Goal: Task Accomplishment & Management: Use online tool/utility

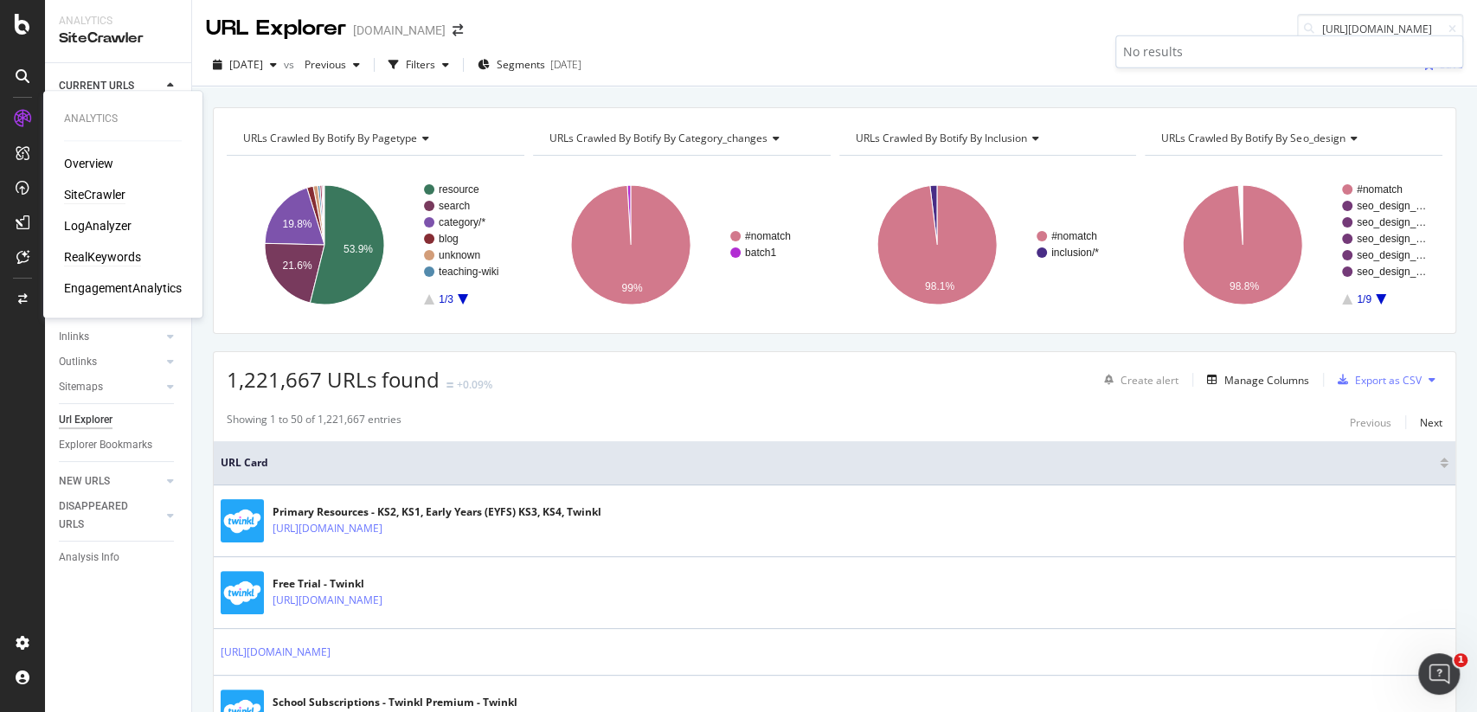
click at [106, 258] on div "RealKeywords" at bounding box center [102, 256] width 77 height 17
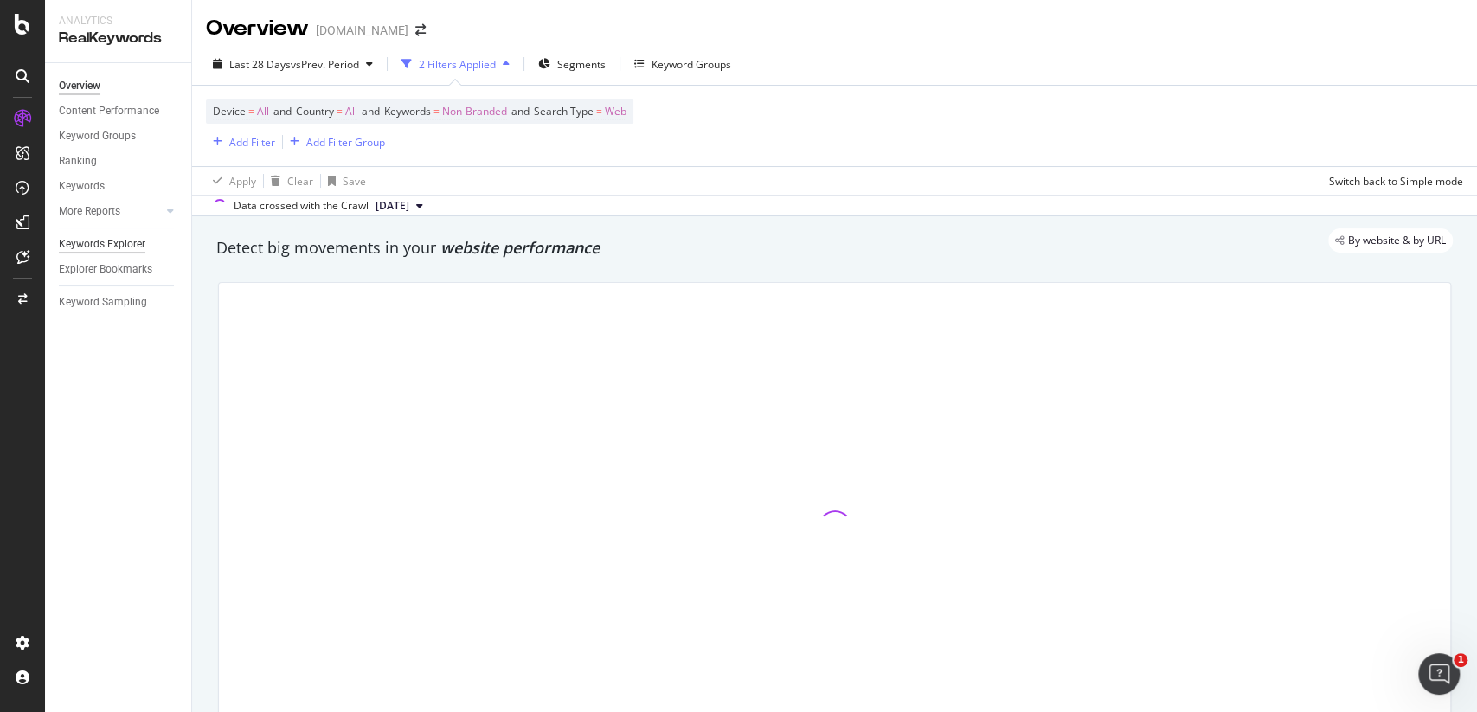
click at [92, 248] on div "Keywords Explorer" at bounding box center [102, 244] width 87 height 18
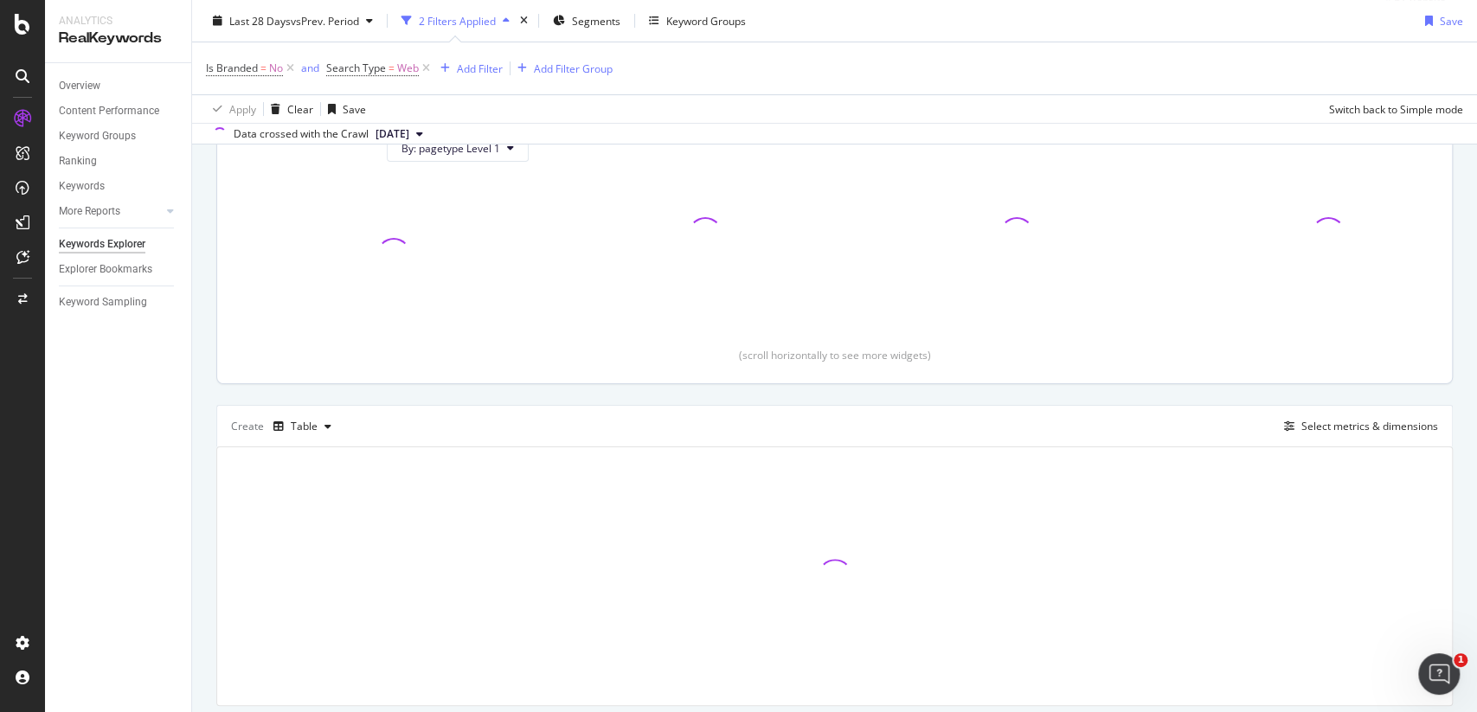
scroll to position [249, 0]
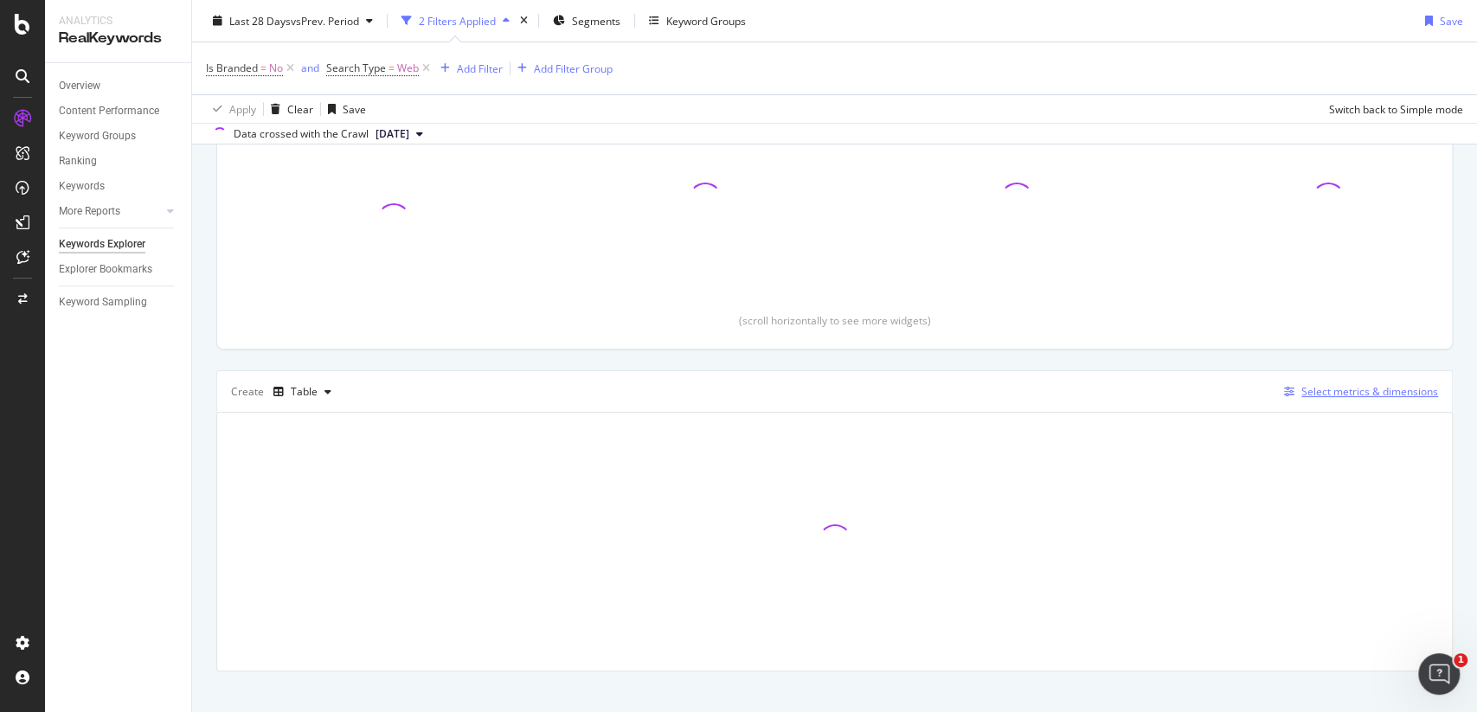
click at [1322, 389] on div "Select metrics & dimensions" at bounding box center [1370, 391] width 137 height 15
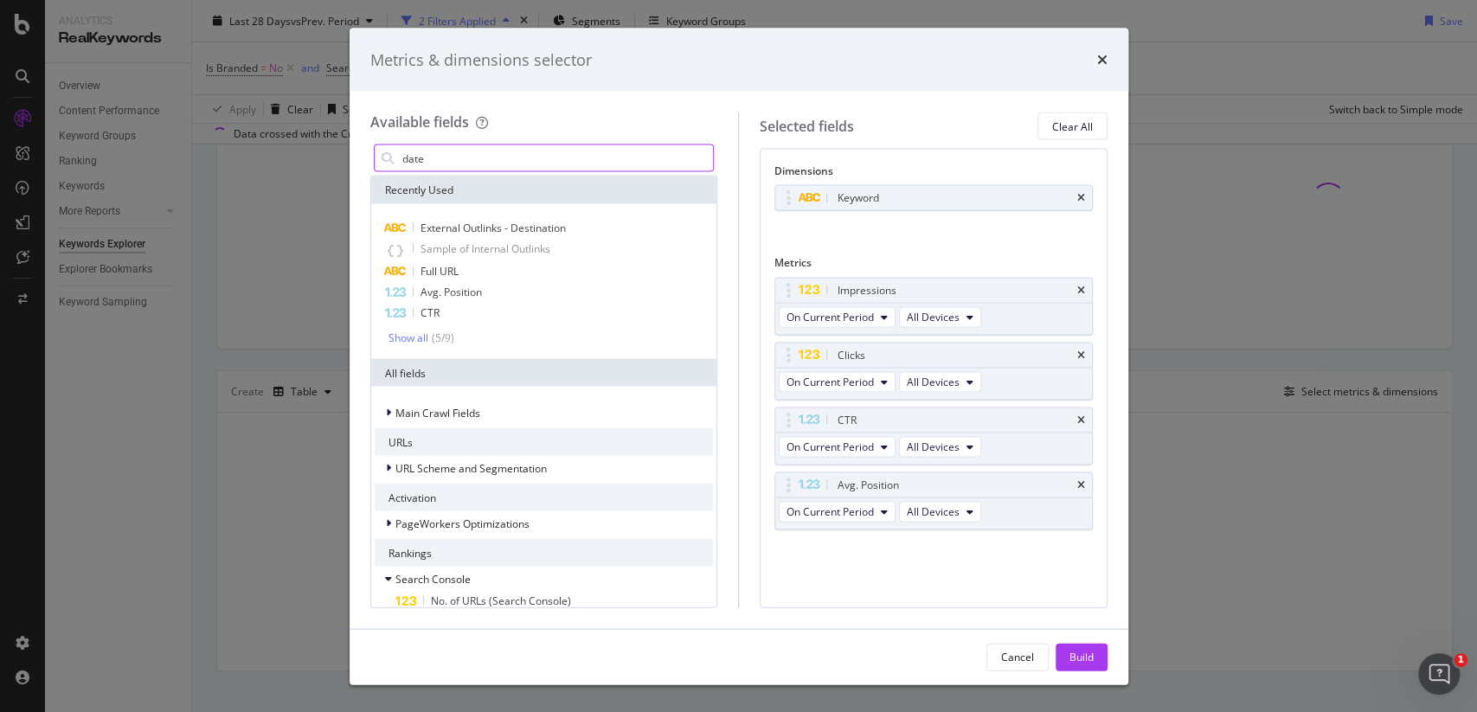
click at [498, 151] on input "date" at bounding box center [557, 158] width 313 height 26
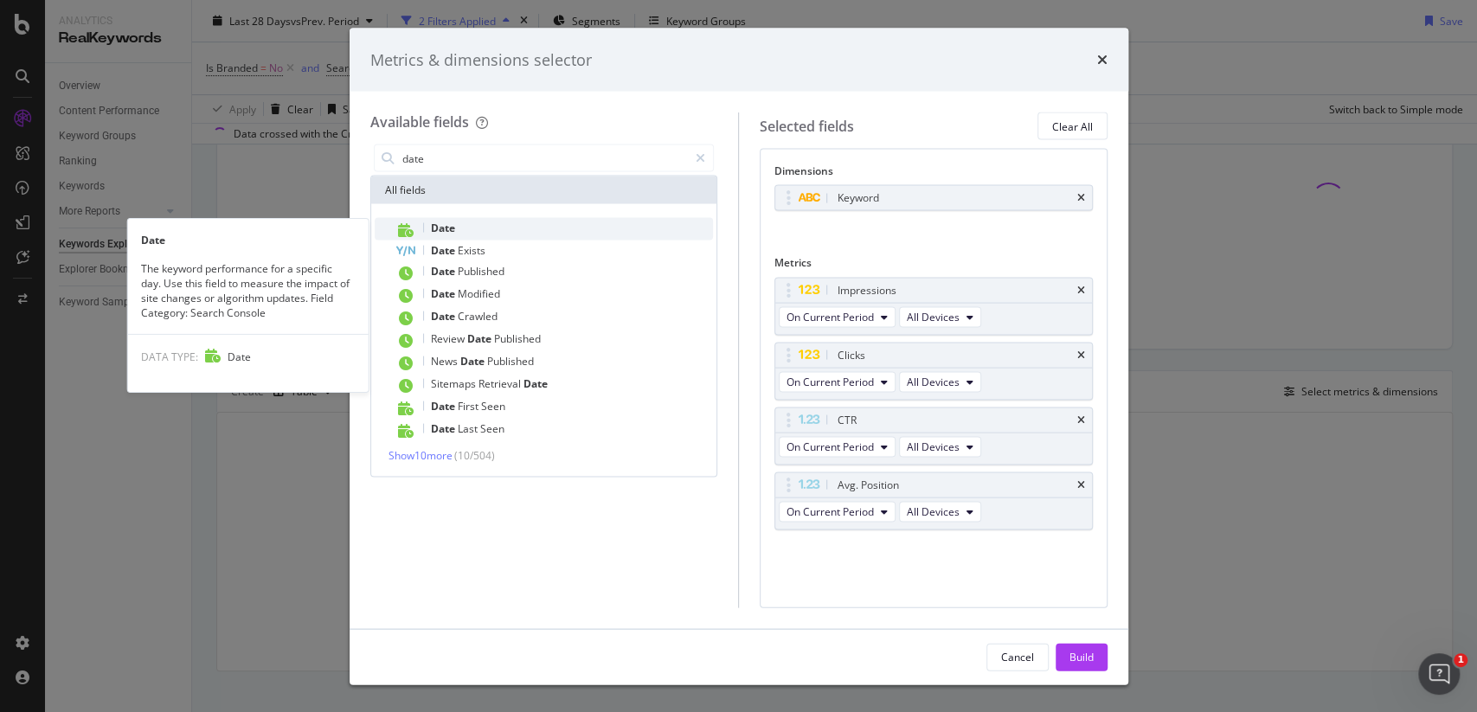
click at [469, 229] on div "Date" at bounding box center [554, 229] width 318 height 23
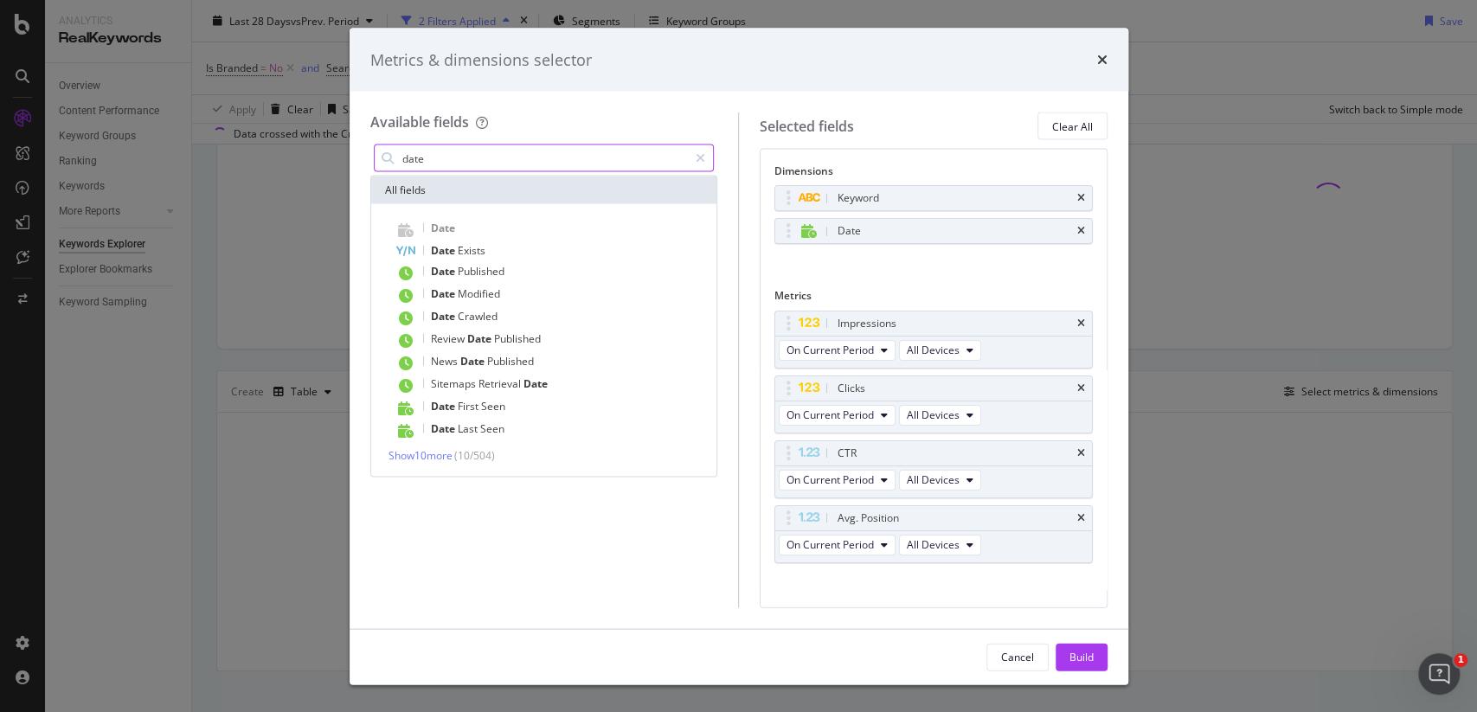
click at [475, 152] on input "date" at bounding box center [545, 158] width 288 height 26
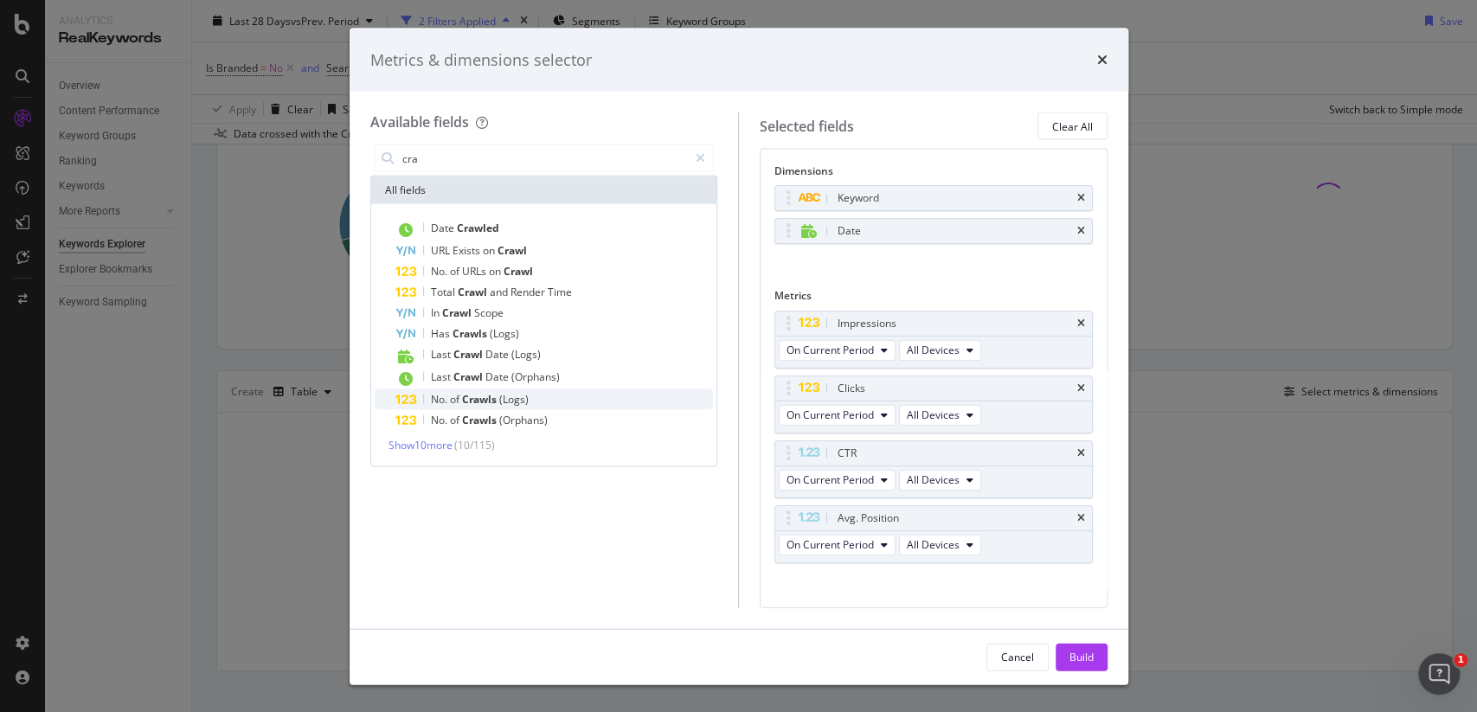
click at [506, 395] on span "(Logs)" at bounding box center [513, 399] width 29 height 15
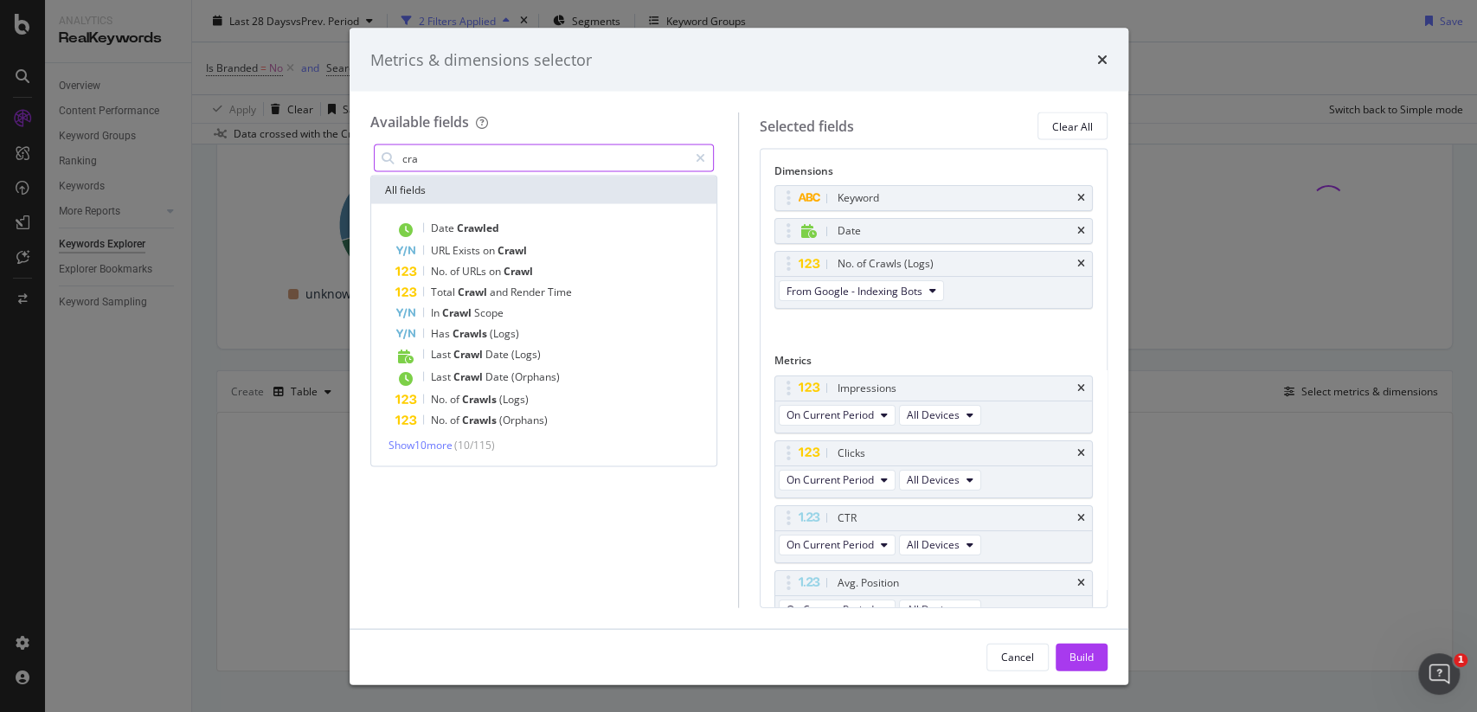
click at [498, 167] on input "cra" at bounding box center [545, 158] width 288 height 26
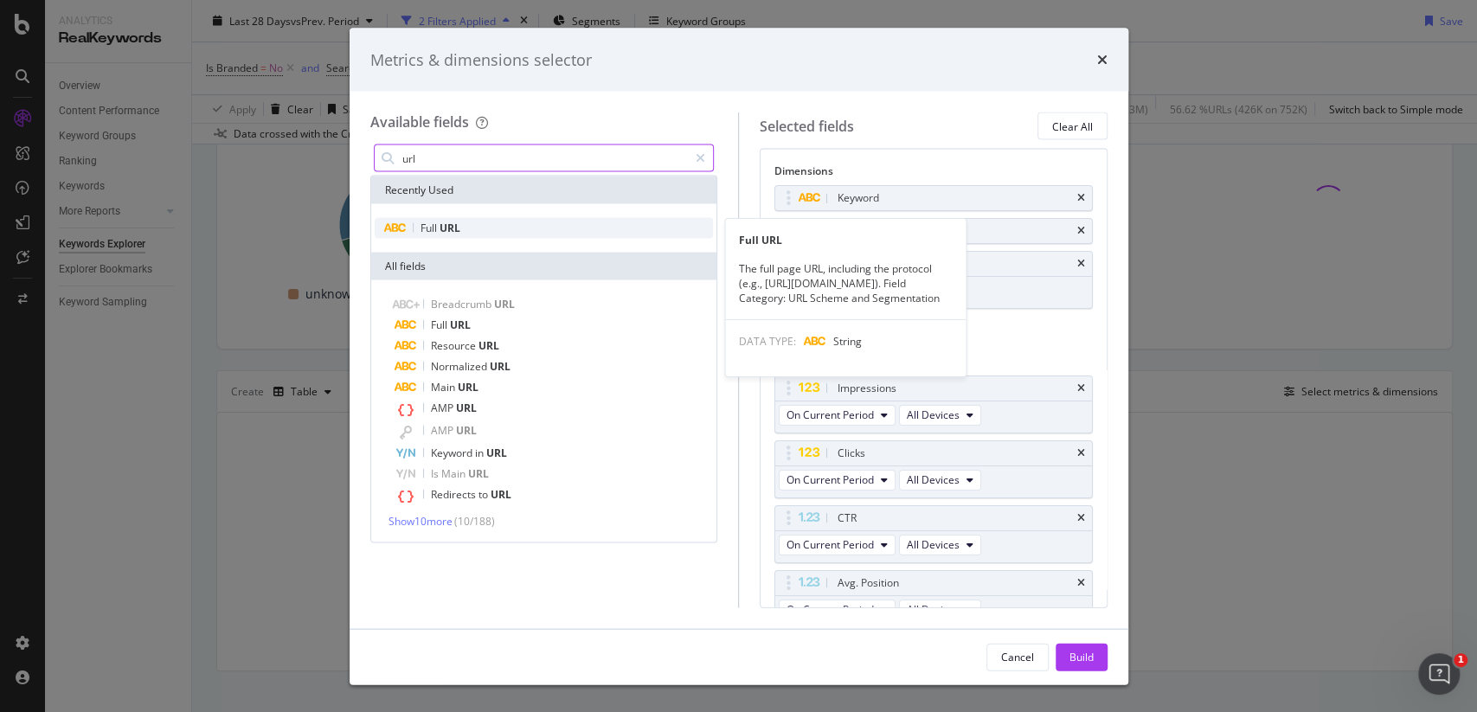
type input "url"
click at [507, 233] on div "Full URL" at bounding box center [544, 228] width 339 height 21
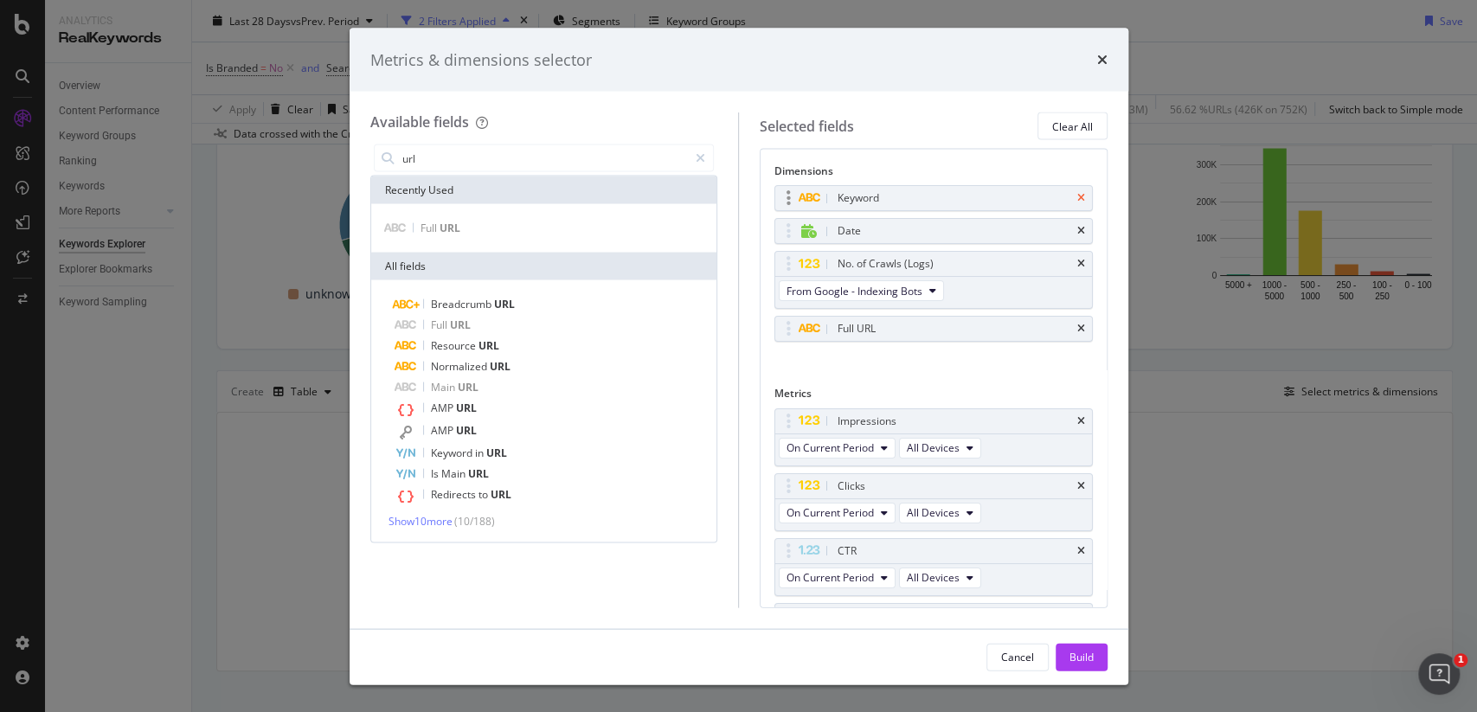
click at [1083, 201] on icon "times" at bounding box center [1081, 198] width 8 height 10
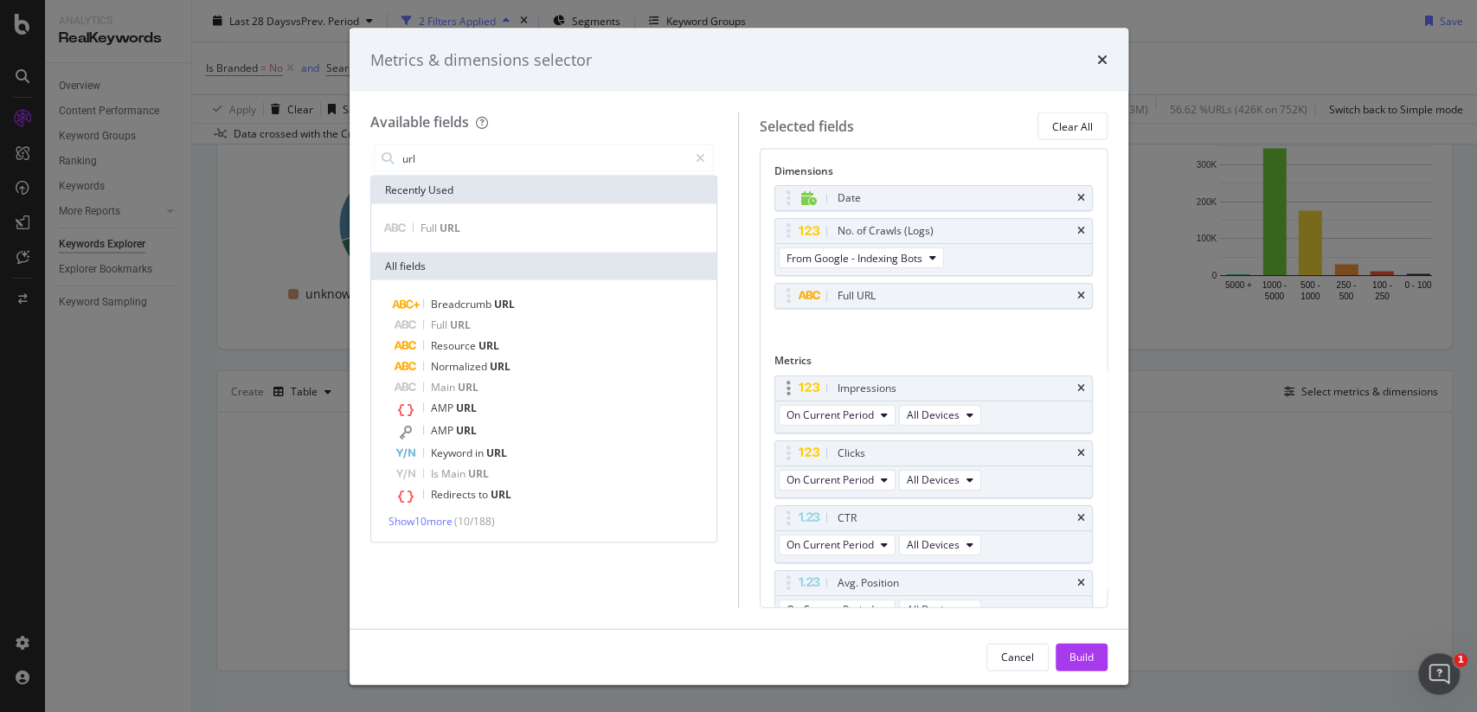
click at [1081, 391] on div "Impressions" at bounding box center [933, 388] width 317 height 24
click at [1083, 383] on icon "times" at bounding box center [1081, 388] width 8 height 10
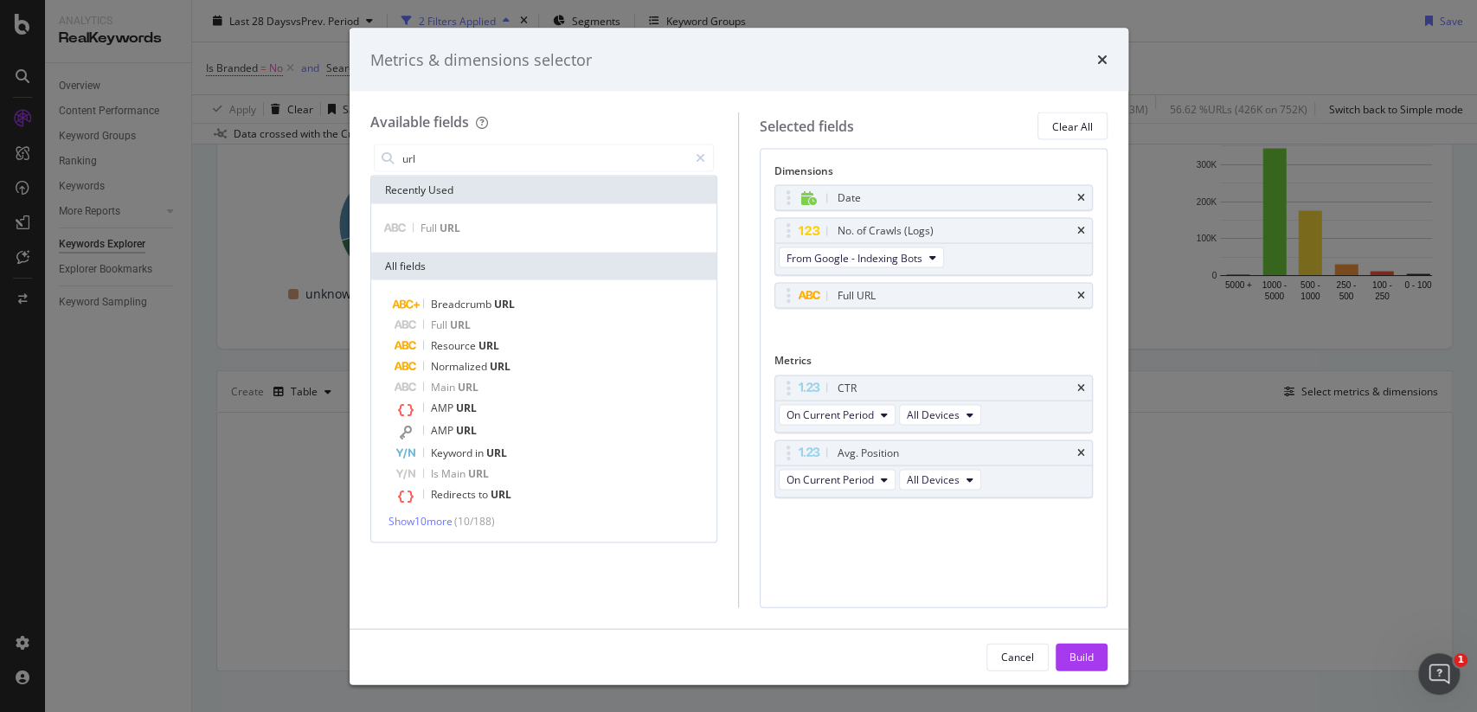
click at [1083, 383] on icon "times" at bounding box center [1081, 388] width 8 height 10
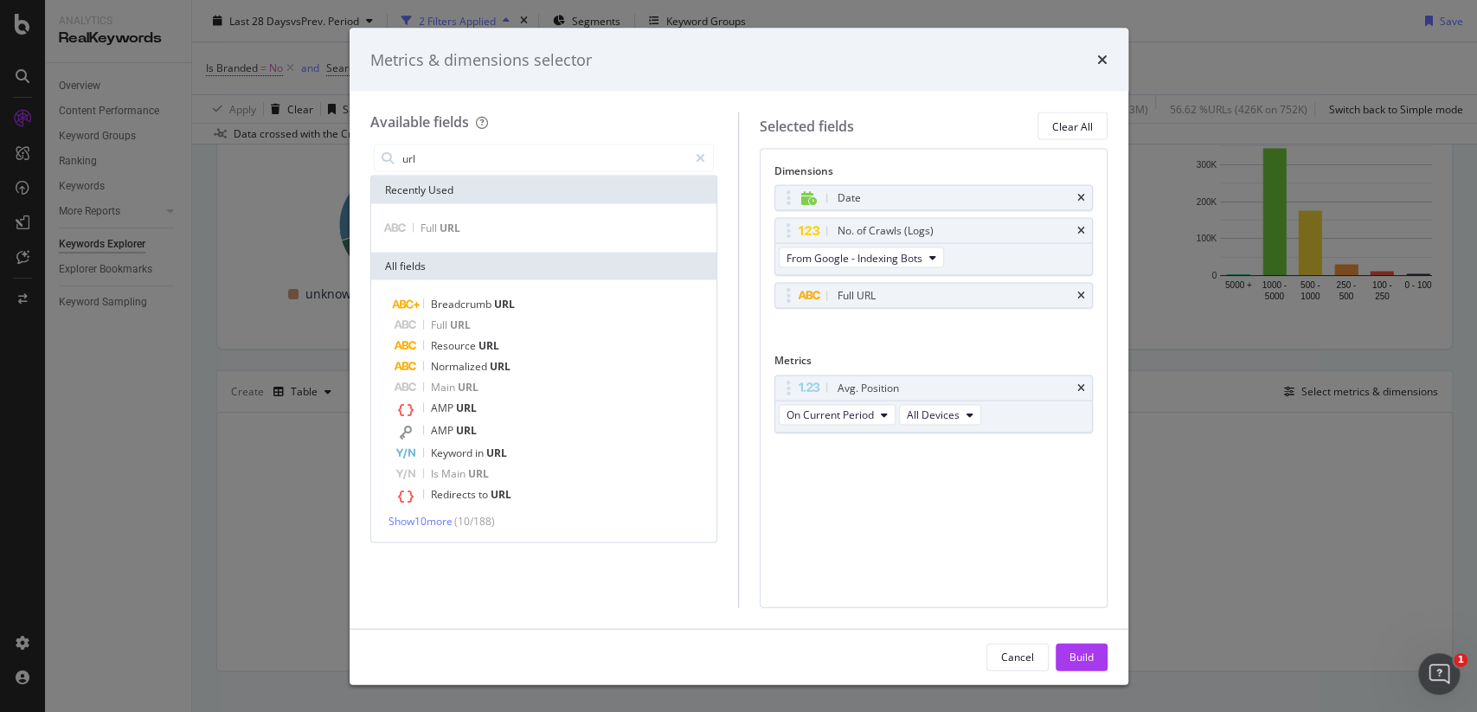
click at [1083, 383] on icon "times" at bounding box center [1081, 388] width 8 height 10
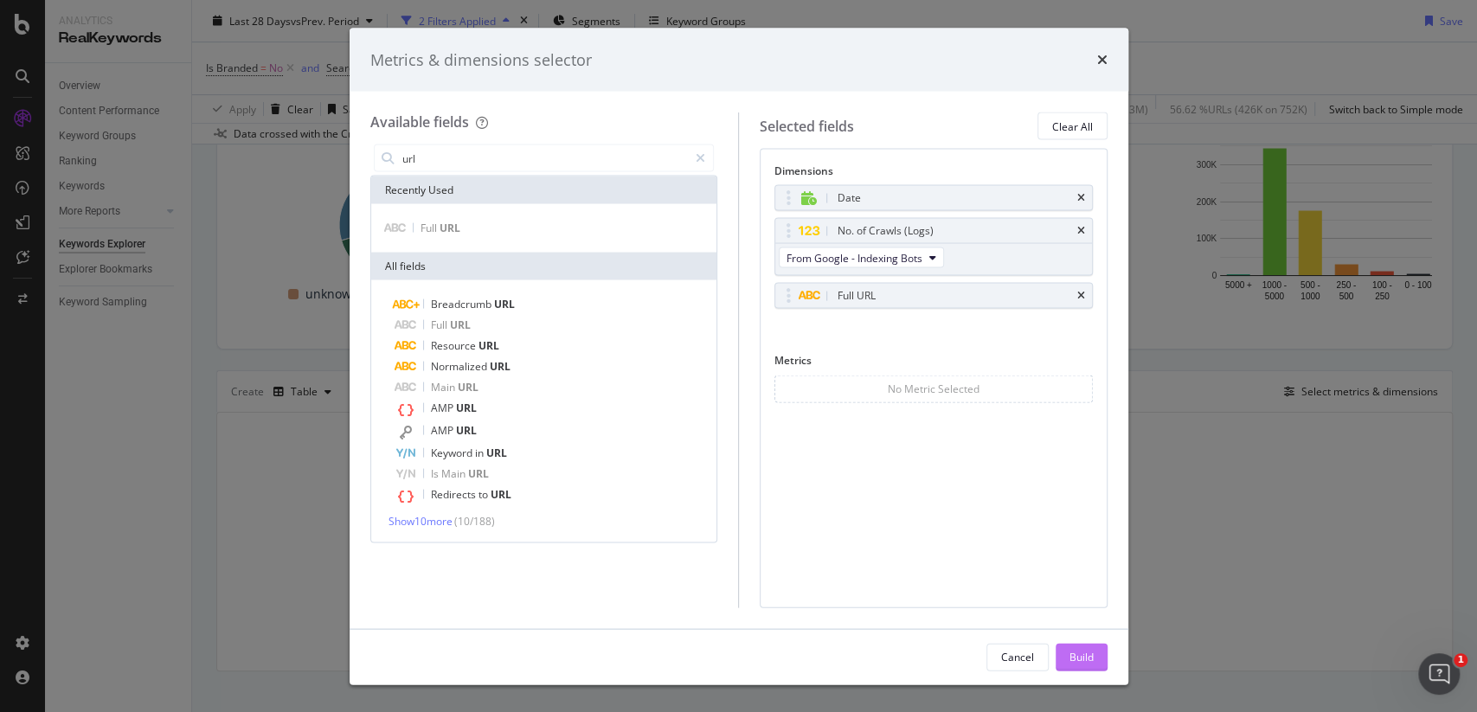
click at [1097, 648] on button "Build" at bounding box center [1082, 657] width 52 height 28
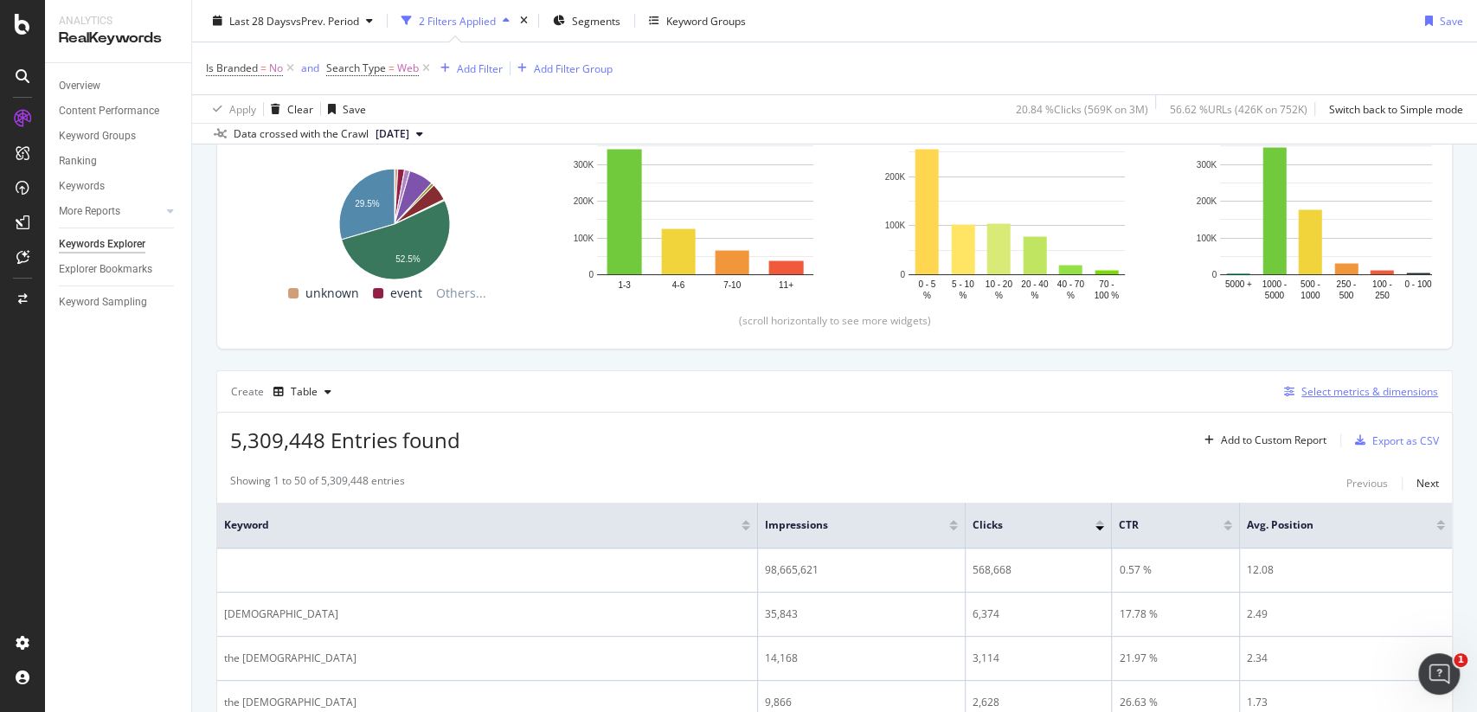
click at [1314, 391] on div "Select metrics & dimensions" at bounding box center [1370, 391] width 137 height 15
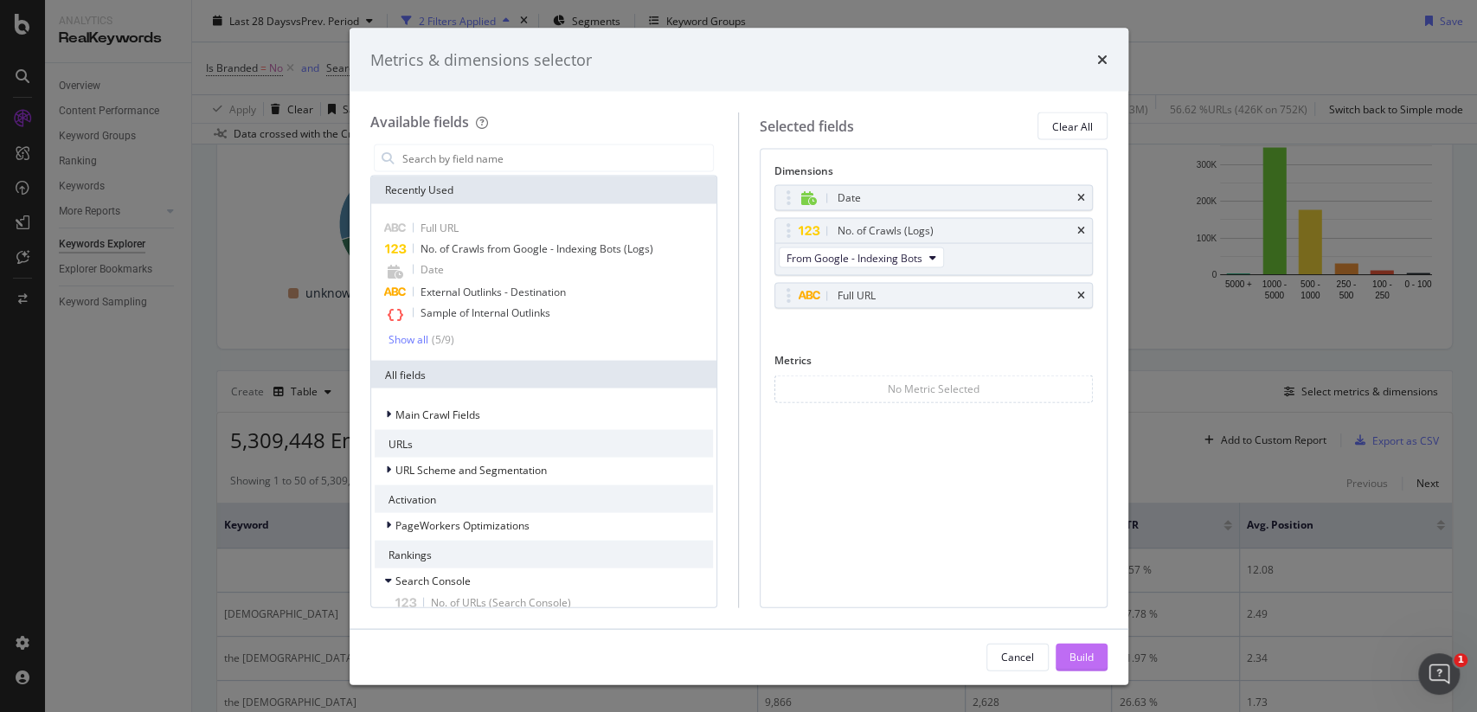
click at [1067, 654] on button "Build" at bounding box center [1082, 657] width 52 height 28
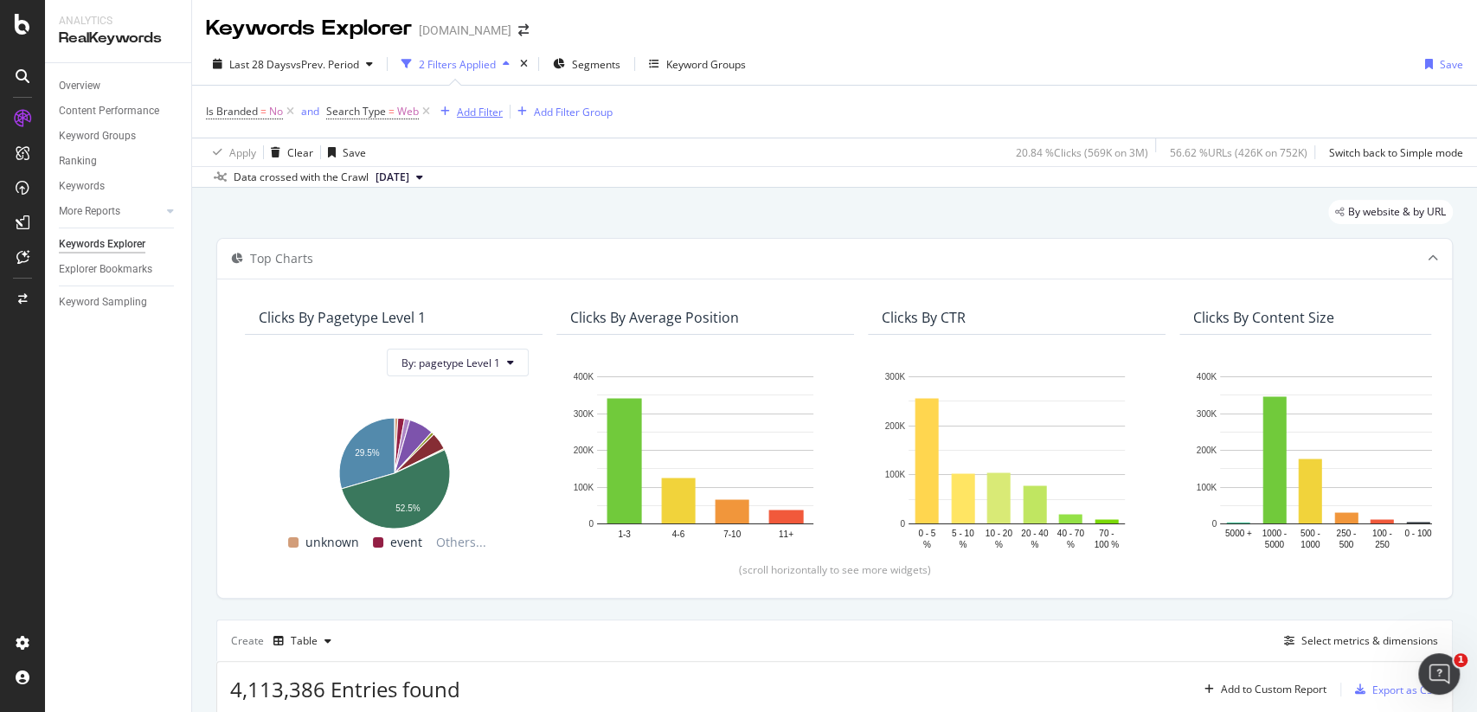
click at [495, 106] on div "Add Filter" at bounding box center [480, 112] width 46 height 15
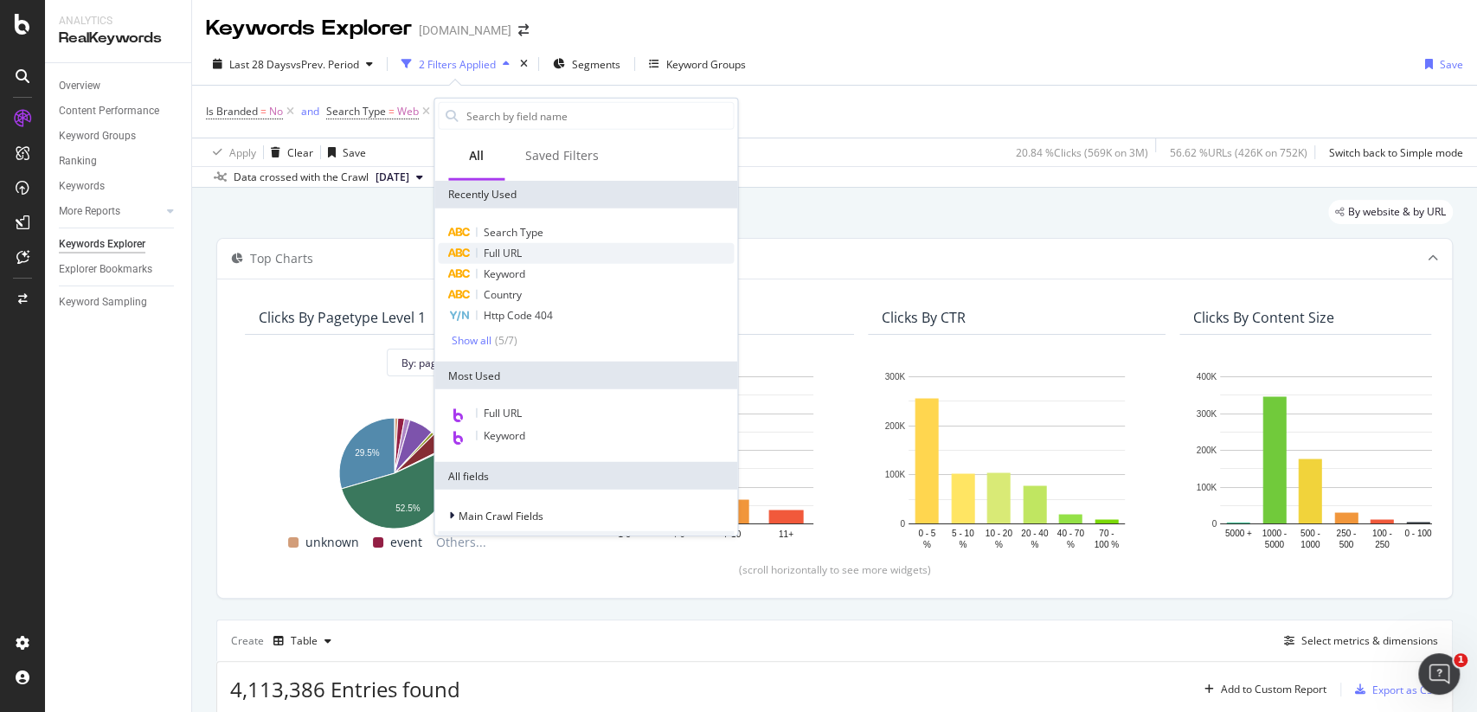
click at [502, 259] on span "Full URL" at bounding box center [503, 253] width 38 height 15
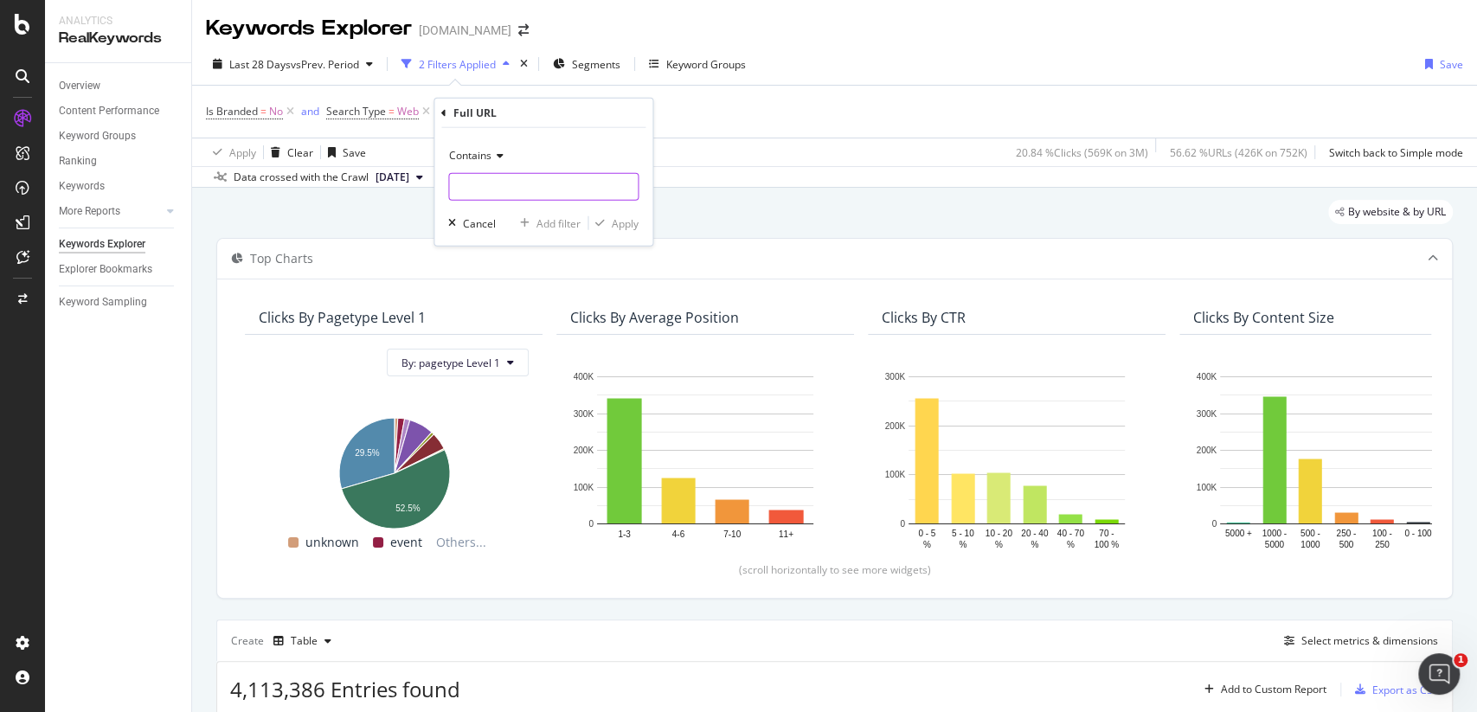
click at [516, 183] on input "text" at bounding box center [543, 187] width 189 height 28
type input "/samba-music"
click at [636, 221] on div "Apply" at bounding box center [625, 222] width 27 height 15
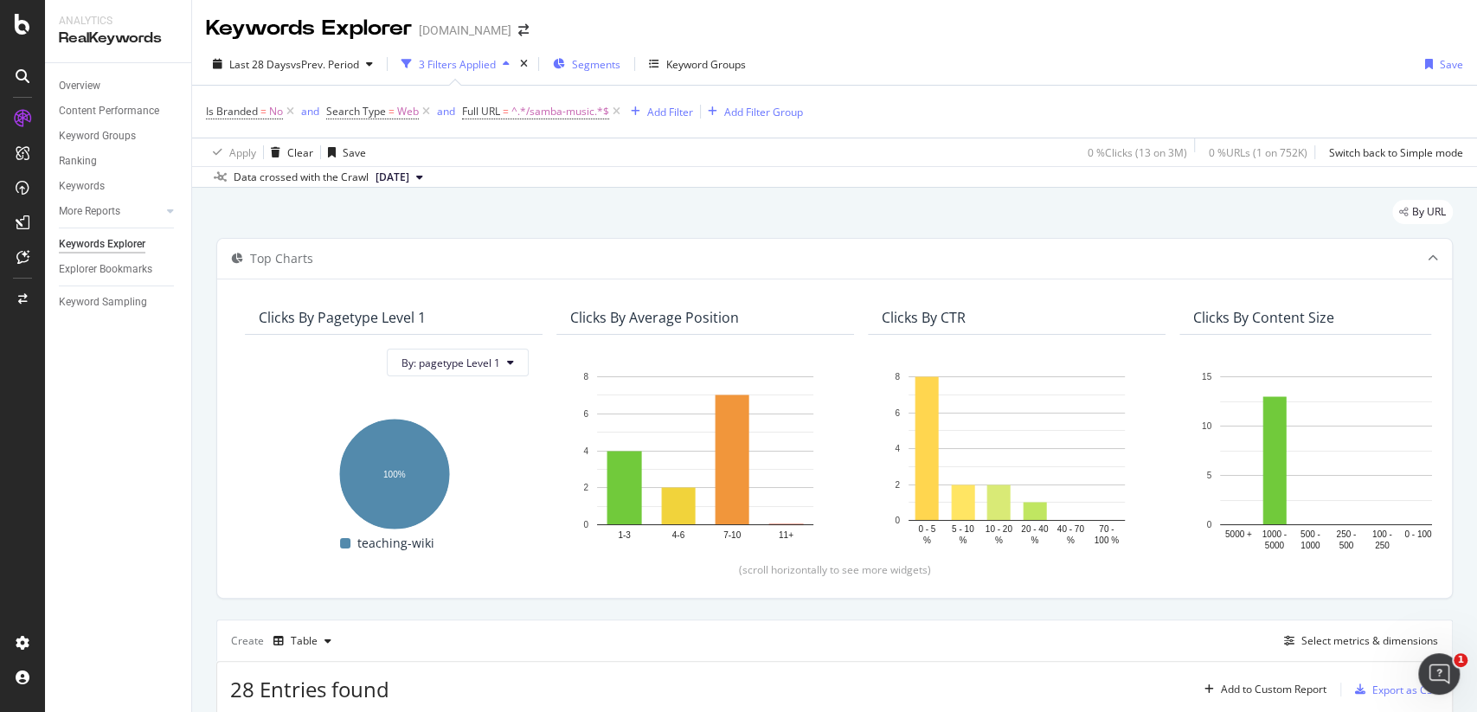
click at [591, 69] on span "Segments" at bounding box center [596, 64] width 48 height 15
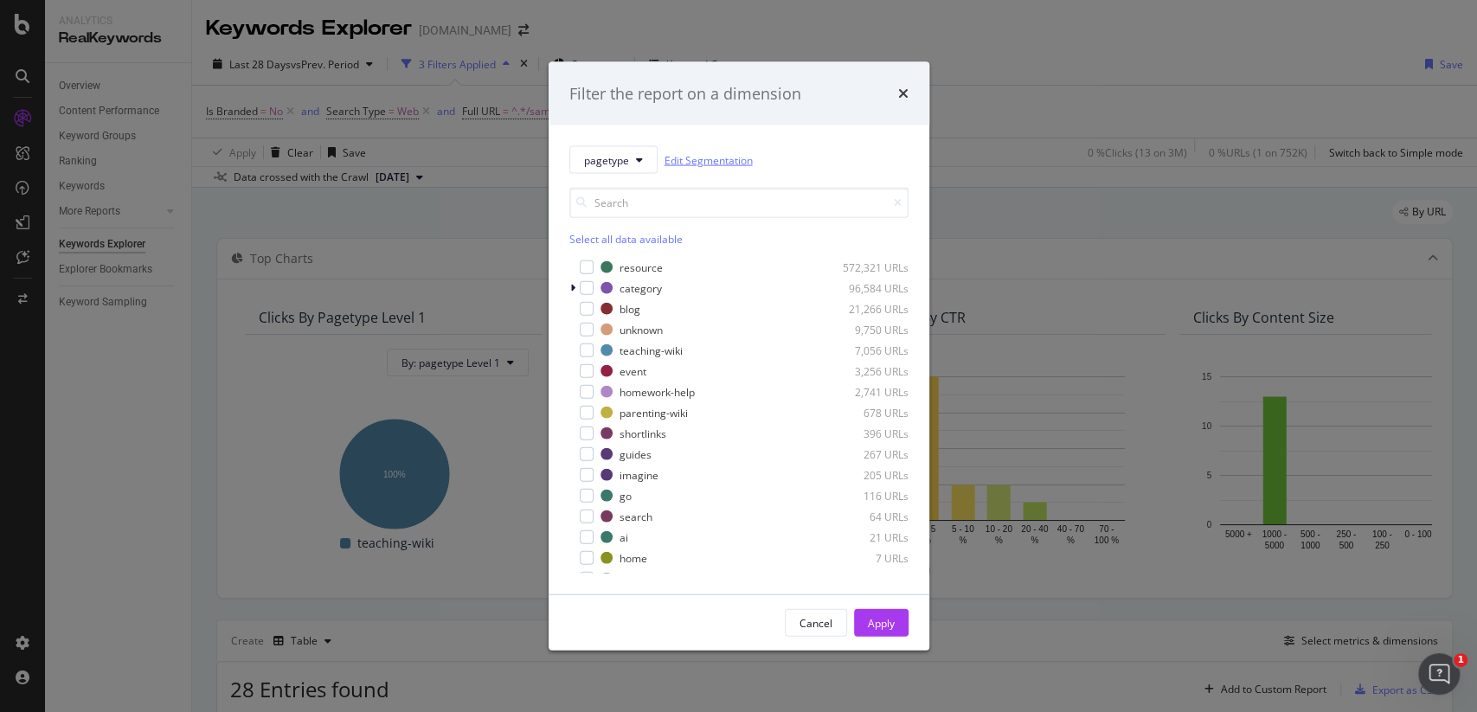
click at [732, 167] on link "Edit Segmentation" at bounding box center [709, 160] width 88 height 18
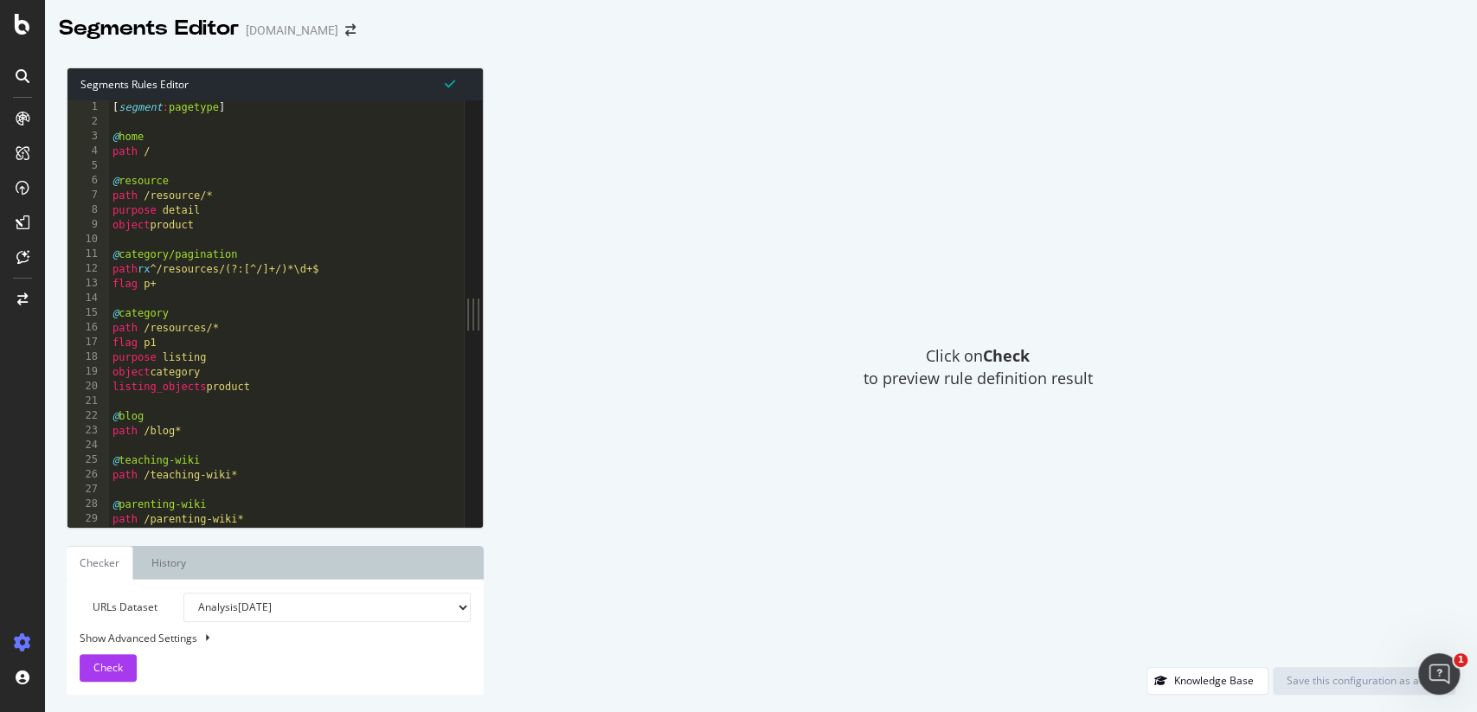
click at [322, 41] on div "Segments Editor [DOMAIN_NAME]" at bounding box center [216, 28] width 314 height 29
click at [345, 28] on icon "arrow-right-arrow-left" at bounding box center [350, 30] width 10 height 12
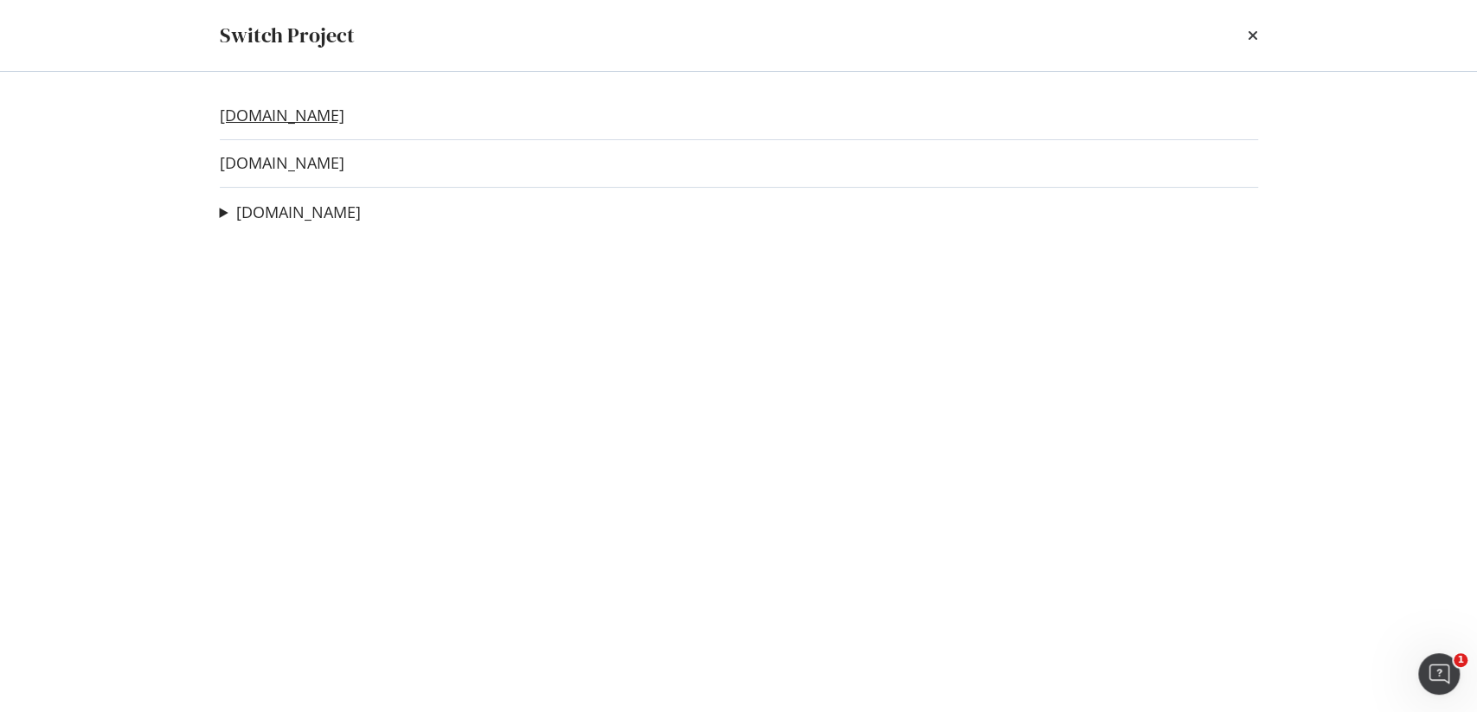
click at [289, 116] on link "[DOMAIN_NAME]" at bounding box center [282, 115] width 125 height 18
